Goal: Information Seeking & Learning: Learn about a topic

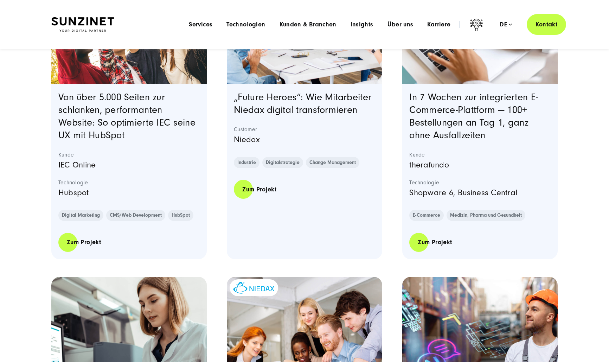
scroll to position [235, 0]
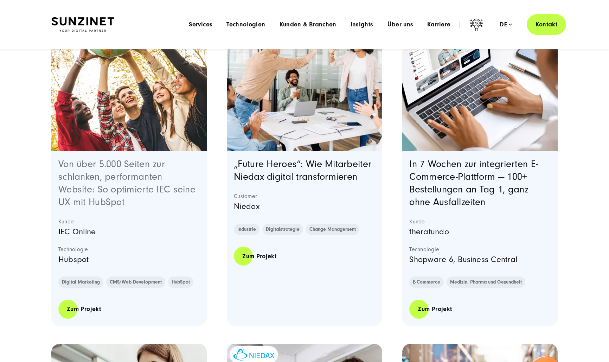
click at [156, 174] on link "Von über 5.000 Seiten zur schlanken, performanten Website: So optimierte IEC se…" at bounding box center [126, 183] width 137 height 49
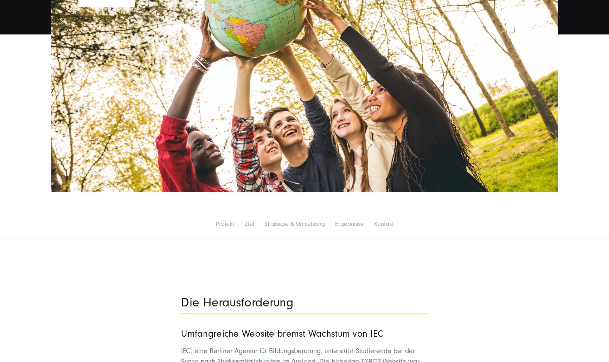
scroll to position [281, 0]
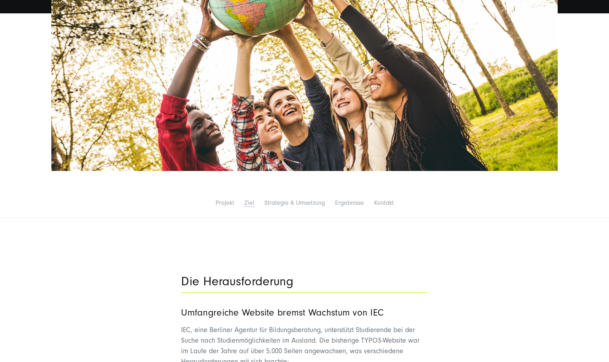
click at [251, 204] on link "Ziel" at bounding box center [250, 202] width 10 height 7
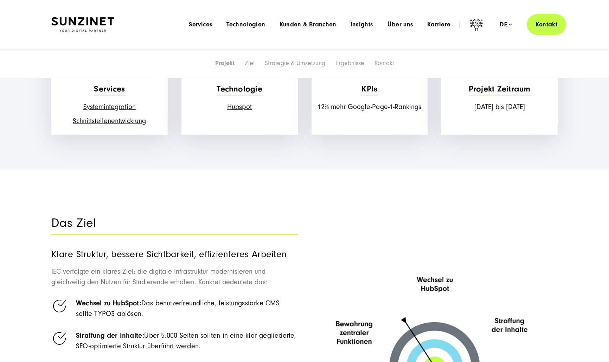
scroll to position [774, 0]
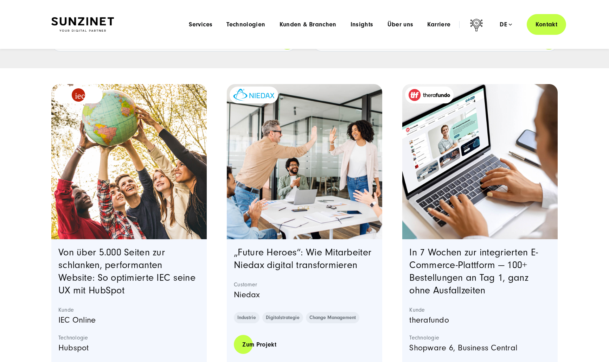
scroll to position [141, 0]
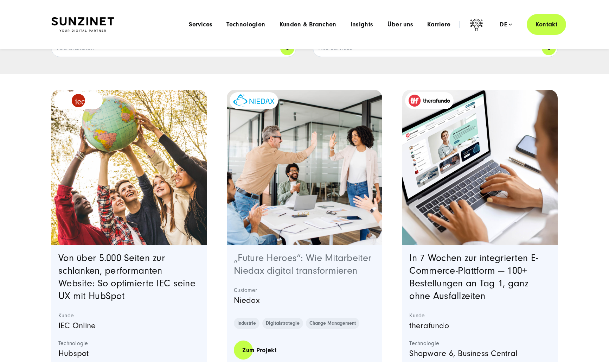
click at [332, 267] on link "„Future Heroes“: Wie Mitarbeiter Niedax digital transformieren" at bounding box center [303, 265] width 138 height 24
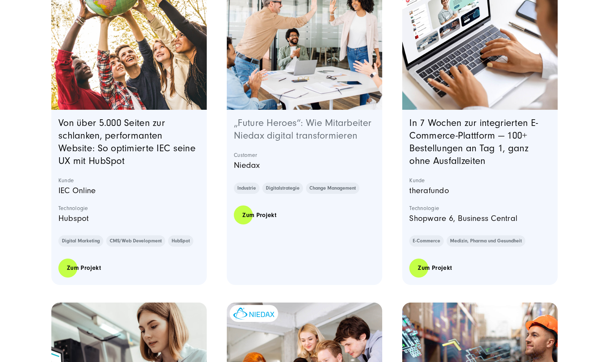
scroll to position [281, 0]
